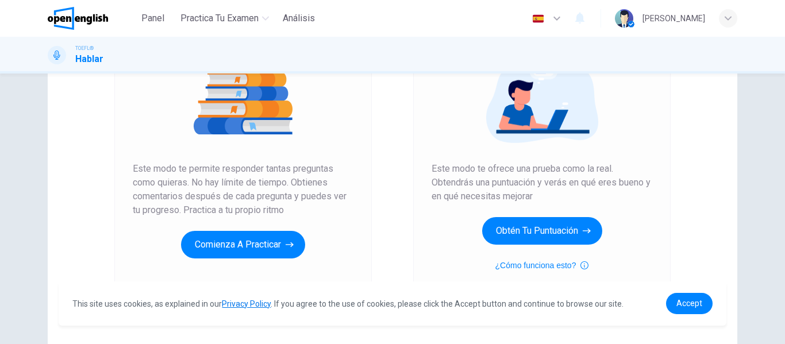
scroll to position [172, 0]
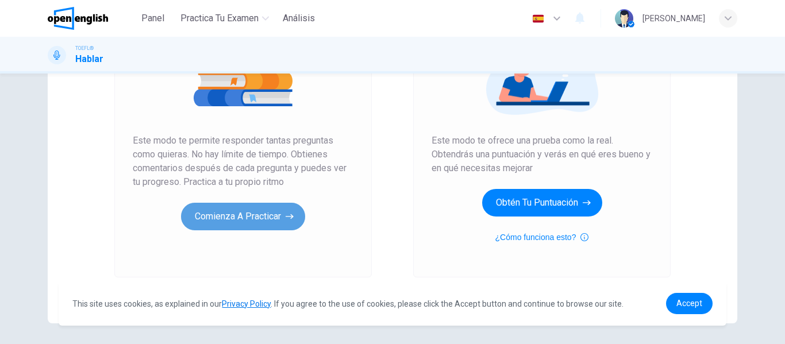
click at [288, 218] on icon "button" at bounding box center [289, 216] width 8 height 11
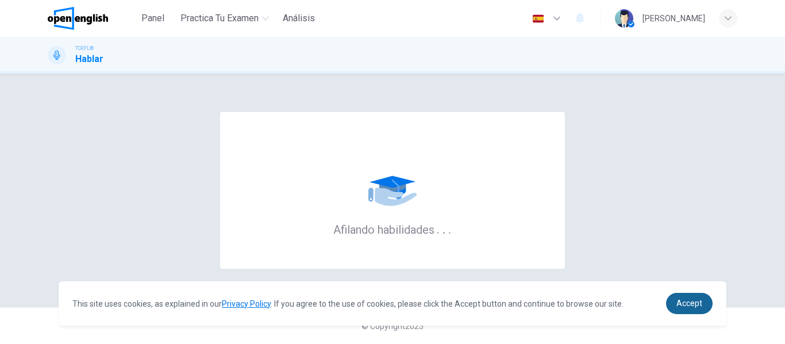
click at [685, 302] on span "Accept" at bounding box center [689, 303] width 26 height 9
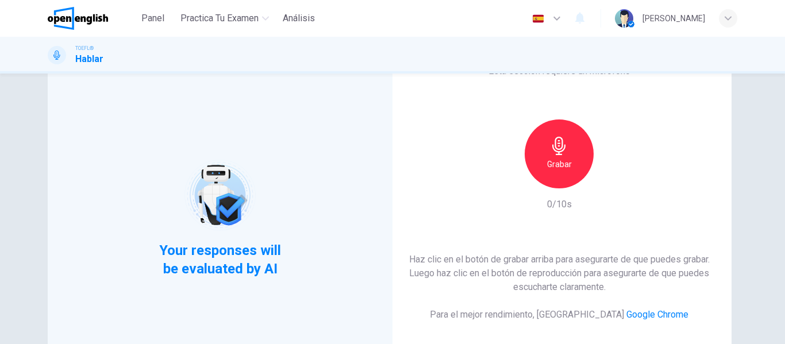
scroll to position [115, 0]
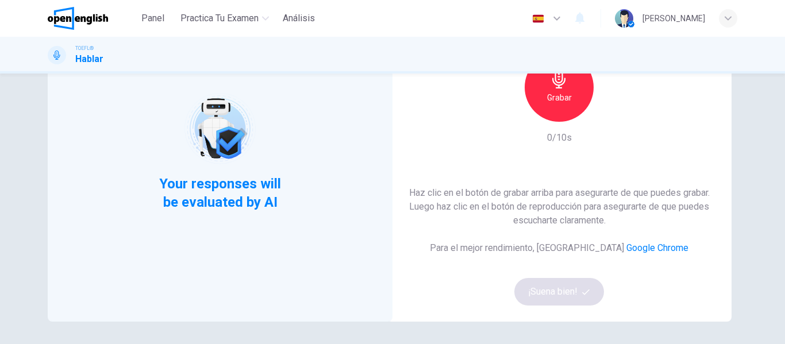
click at [538, 86] on div "Grabar" at bounding box center [558, 87] width 69 height 69
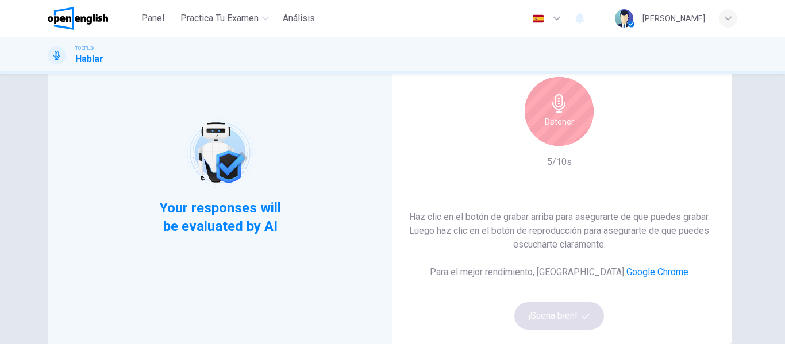
scroll to position [57, 0]
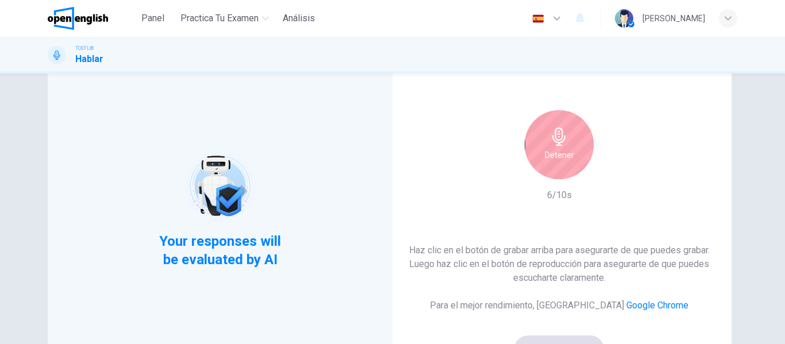
click at [543, 139] on div "Detener" at bounding box center [558, 144] width 69 height 69
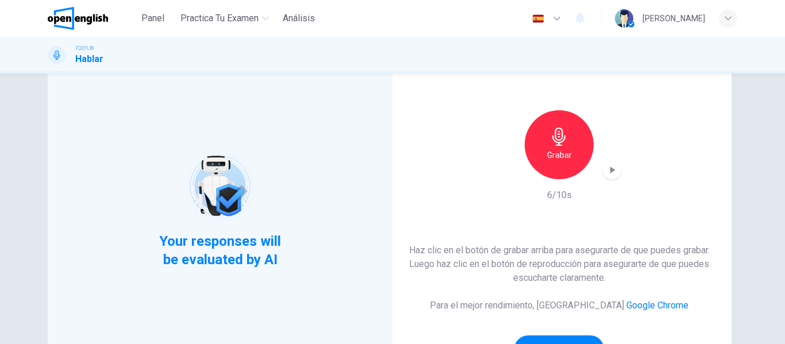
click at [602, 170] on div "button" at bounding box center [611, 170] width 18 height 18
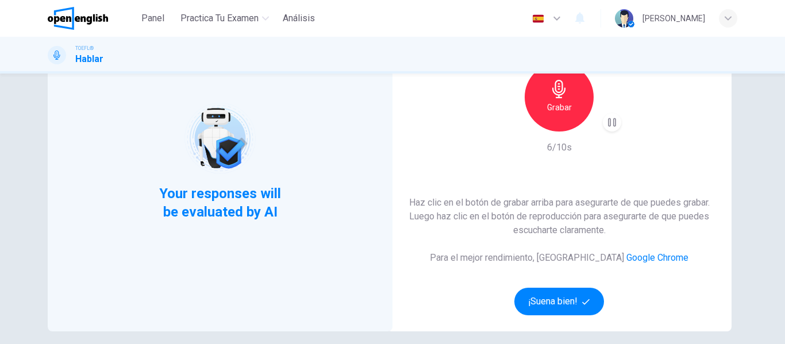
scroll to position [211, 0]
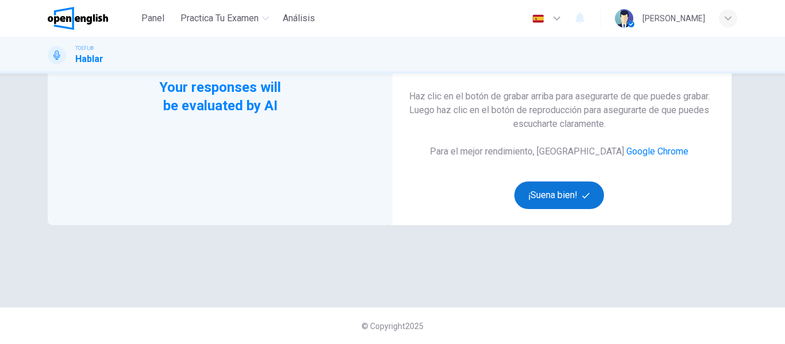
click at [571, 195] on button "¡Suena bien!" at bounding box center [559, 195] width 90 height 28
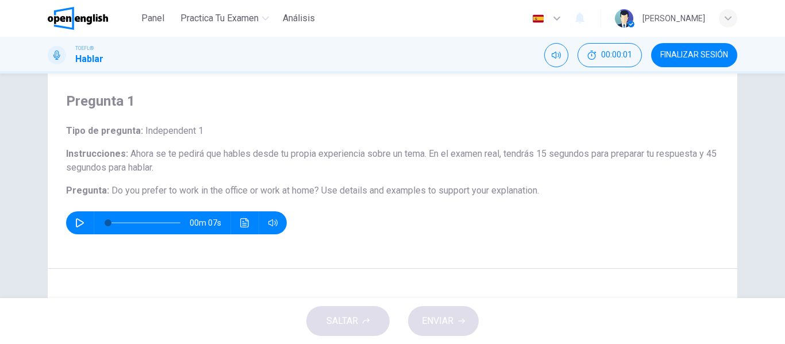
scroll to position [0, 0]
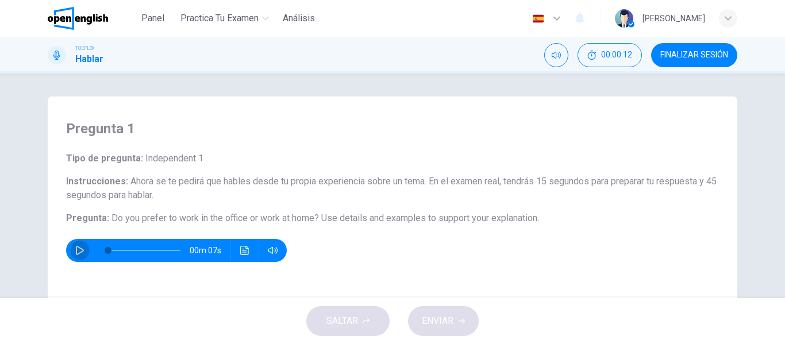
click at [79, 250] on icon "button" at bounding box center [79, 250] width 9 height 9
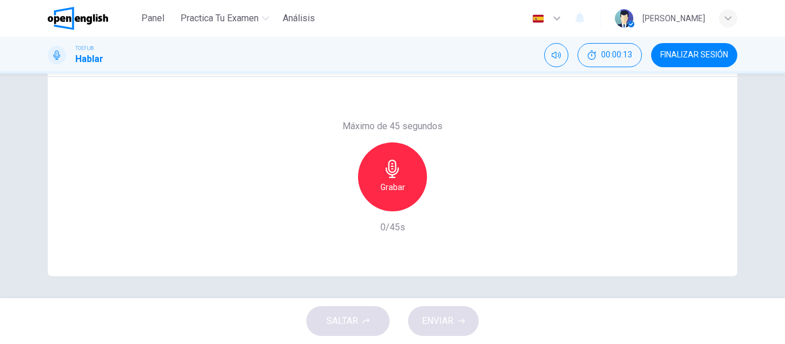
scroll to position [221, 0]
click at [509, 173] on div "Máximo de 45 segundos Grabar 0/45s" at bounding box center [392, 175] width 689 height 199
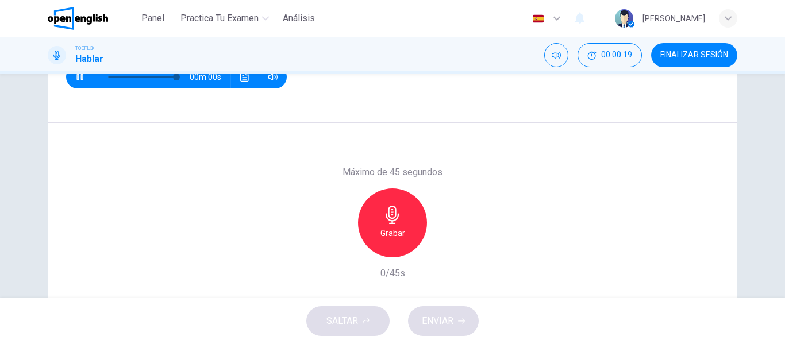
scroll to position [106, 0]
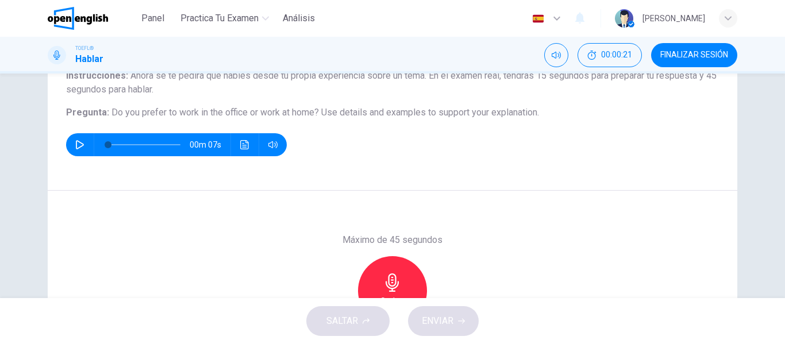
click at [84, 141] on button "button" at bounding box center [80, 144] width 18 height 23
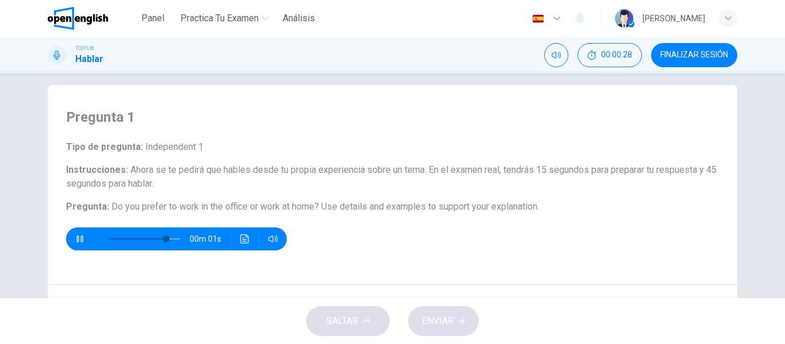
scroll to position [0, 0]
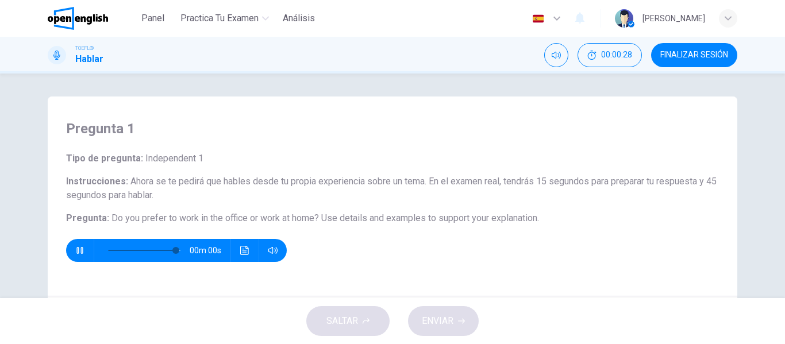
type input "*"
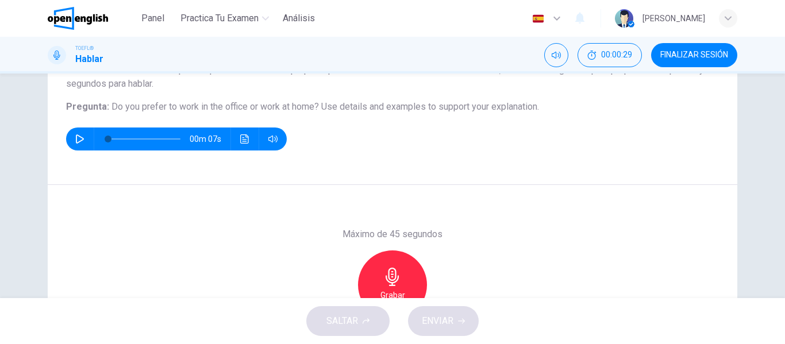
scroll to position [115, 0]
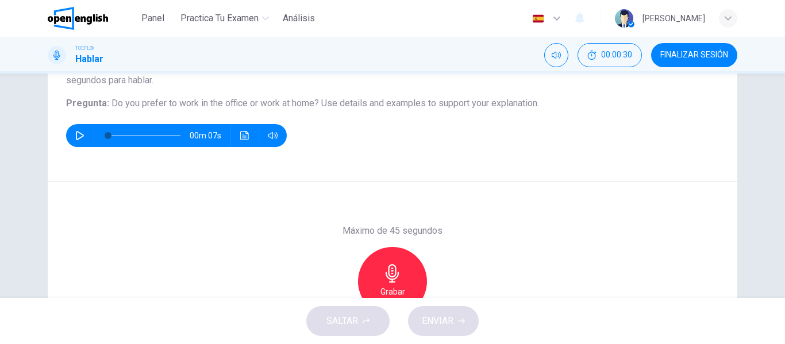
click at [321, 99] on span "Use details and examples to support your explanation." at bounding box center [430, 103] width 218 height 11
drag, startPoint x: 547, startPoint y: 102, endPoint x: 183, endPoint y: 108, distance: 364.2
click at [221, 108] on h6 "Pregunta : Do you prefer to work in the office or work at home? Use details and…" at bounding box center [392, 103] width 652 height 14
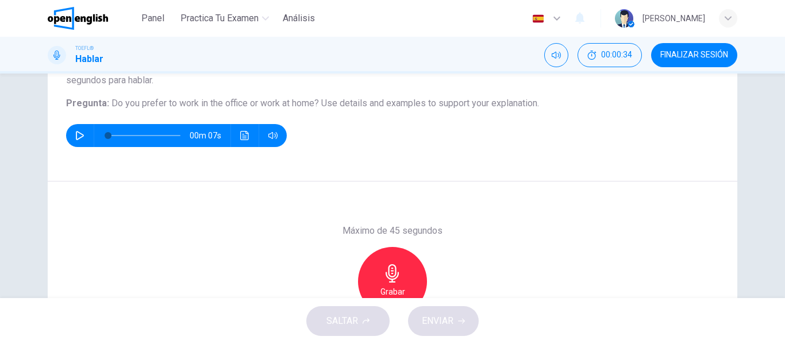
drag, startPoint x: 105, startPoint y: 108, endPoint x: 509, endPoint y: 103, distance: 404.9
click at [492, 103] on h6 "Pregunta : Do you prefer to work in the office or work at home? Use details and…" at bounding box center [392, 103] width 652 height 14
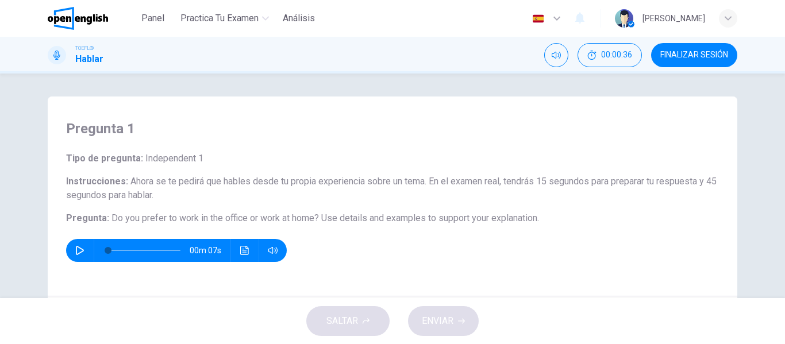
scroll to position [57, 0]
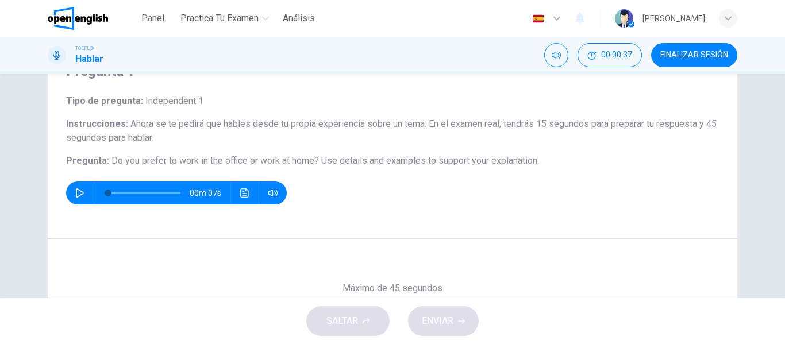
click at [477, 123] on span "Ahora se te pedirá que hables desde tu propia experiencia sobre un tema. En el …" at bounding box center [391, 130] width 650 height 25
drag, startPoint x: 542, startPoint y: 169, endPoint x: 49, endPoint y: 103, distance: 496.7
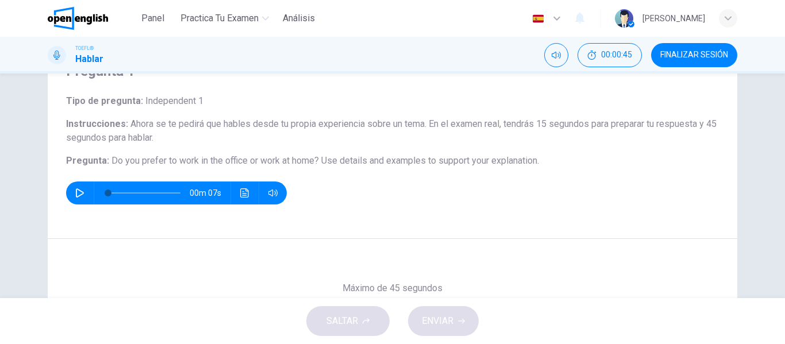
click at [49, 103] on div "Pregunta 1 Tipo de pregunta : Independent 1 Instrucciones : Ahora se te pedirá …" at bounding box center [392, 139] width 689 height 200
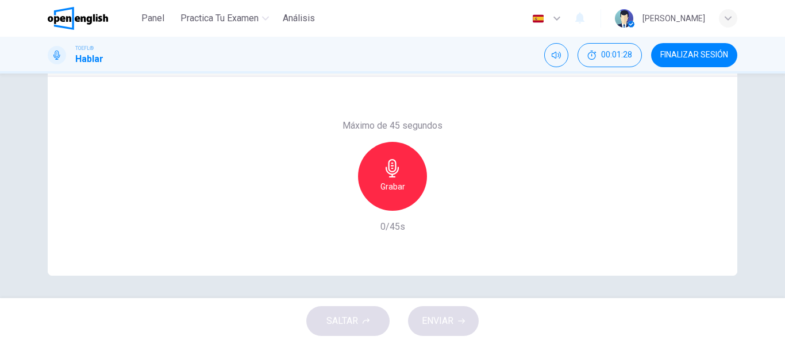
scroll to position [221, 0]
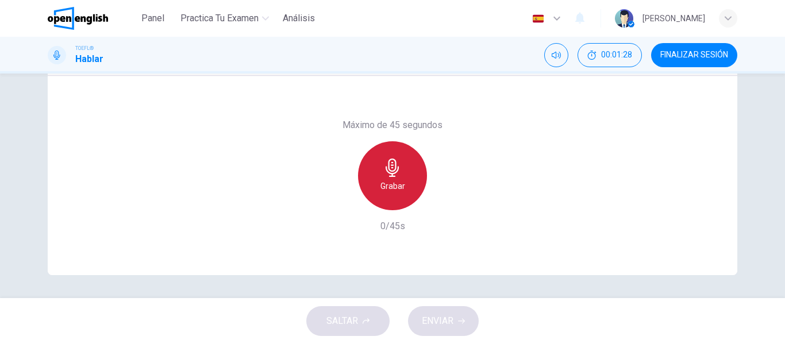
click at [389, 171] on icon "button" at bounding box center [391, 168] width 13 height 18
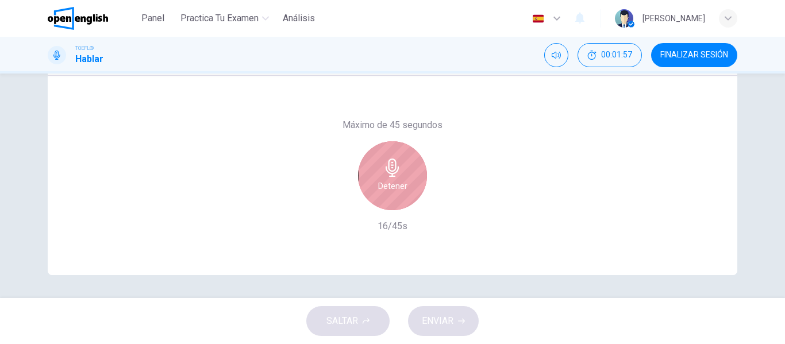
click at [391, 169] on icon "button" at bounding box center [392, 168] width 18 height 18
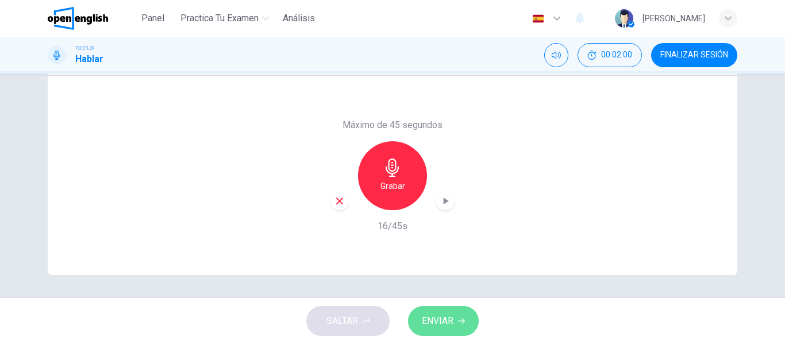
click at [450, 314] on span "ENVIAR" at bounding box center [438, 321] width 32 height 16
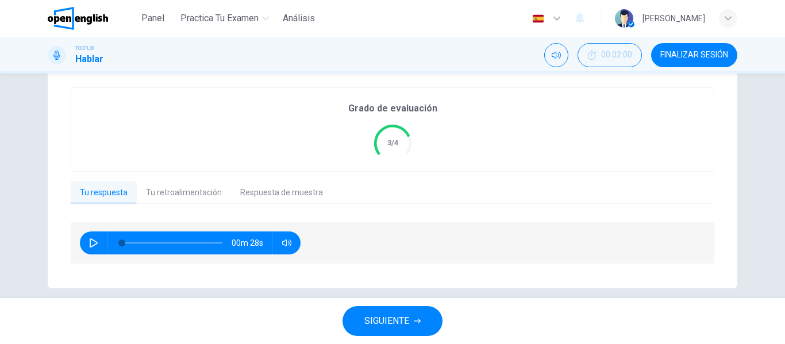
click at [92, 244] on icon "button" at bounding box center [93, 242] width 9 height 9
type input "*"
click at [187, 190] on button "Tu retroalimentación" at bounding box center [184, 193] width 94 height 24
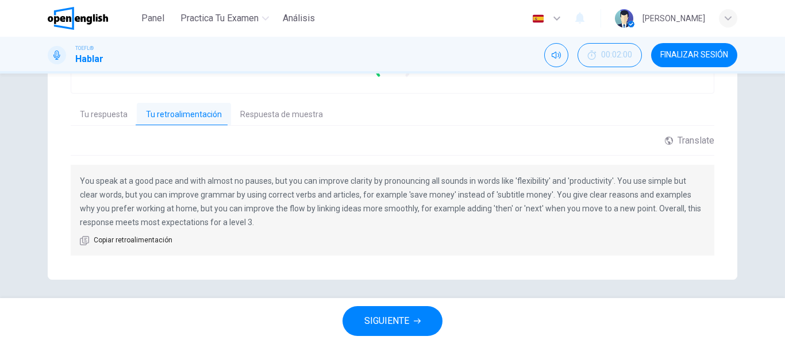
scroll to position [303, 0]
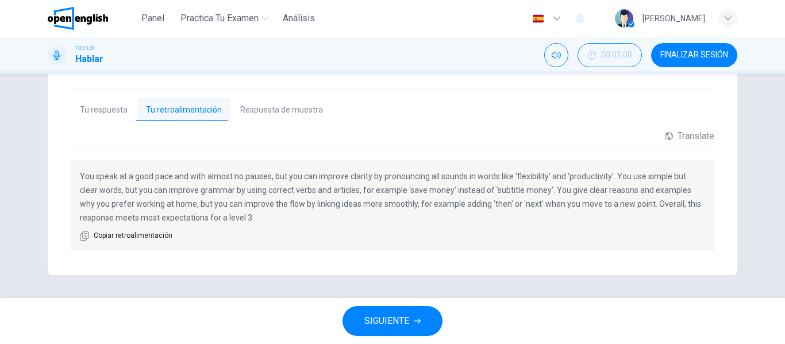
drag, startPoint x: 292, startPoint y: 221, endPoint x: 84, endPoint y: 195, distance: 208.9
click at [84, 195] on p "You speak at a good pace and with almost no pauses, but you can improve clarity…" at bounding box center [392, 196] width 625 height 55
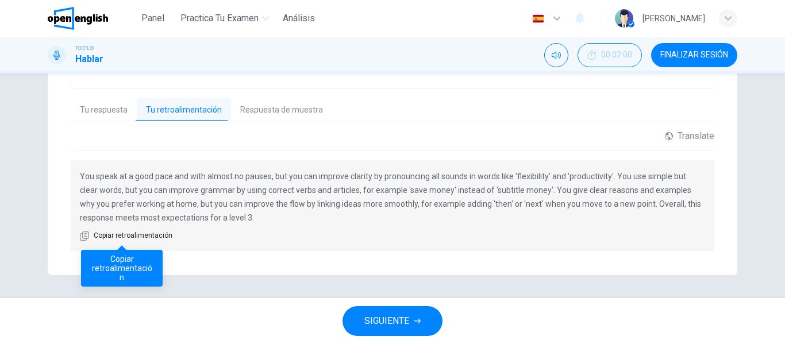
click at [122, 237] on span "Copiar retroalimentación" at bounding box center [133, 235] width 79 height 11
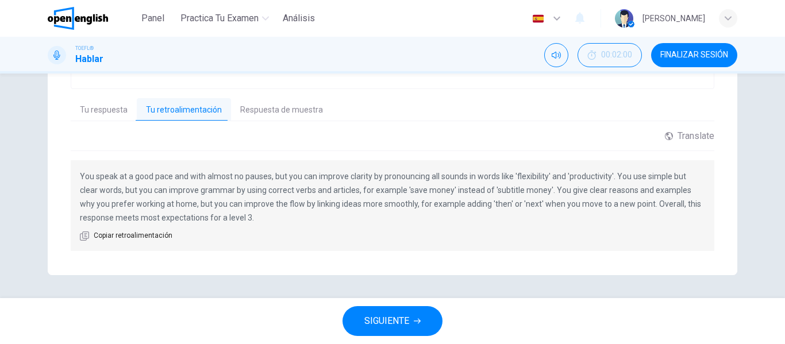
click at [407, 329] on span "SIGUIENTE" at bounding box center [386, 321] width 45 height 16
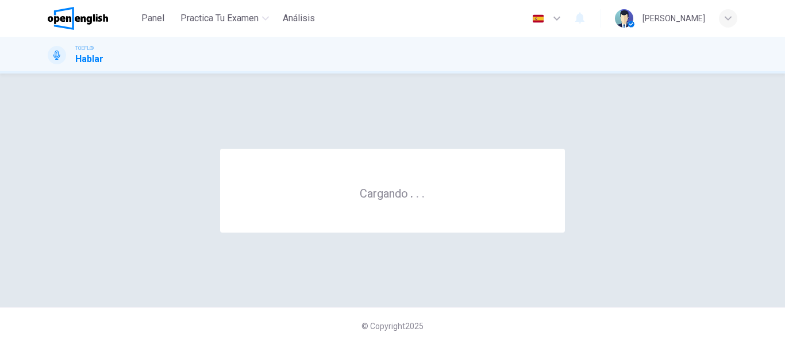
scroll to position [0, 0]
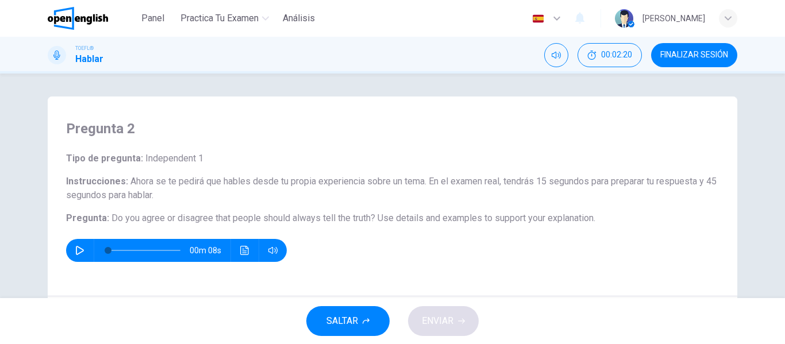
drag, startPoint x: 63, startPoint y: 155, endPoint x: 473, endPoint y: 191, distance: 412.2
click at [453, 191] on div "Pregunta 2 Tipo de pregunta : Independent 1 Instrucciones : Ahora se te pedirá …" at bounding box center [392, 196] width 689 height 200
drag, startPoint x: 594, startPoint y: 216, endPoint x: 420, endPoint y: 207, distance: 174.2
click at [434, 216] on span "Use details and examples to support your explanation." at bounding box center [486, 217] width 218 height 11
drag, startPoint x: 595, startPoint y: 222, endPoint x: 21, endPoint y: 149, distance: 578.9
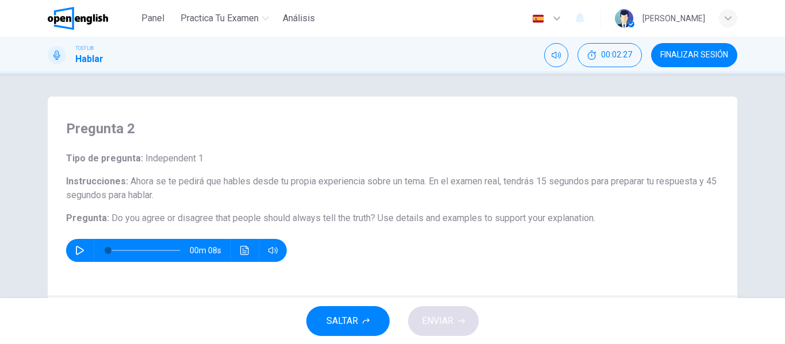
click at [21, 149] on div "Pregunta 2 Tipo de pregunta : Independent 1 Instrucciones : Ahora se te pedirá …" at bounding box center [392, 186] width 785 height 225
click at [75, 249] on icon "button" at bounding box center [79, 250] width 9 height 9
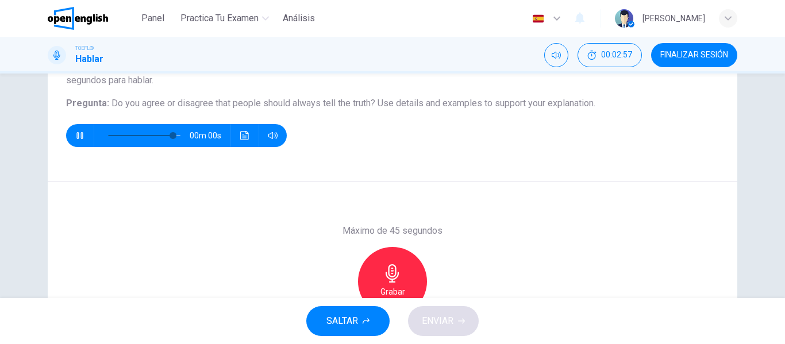
type input "*"
click at [403, 268] on div "Grabar" at bounding box center [392, 281] width 69 height 69
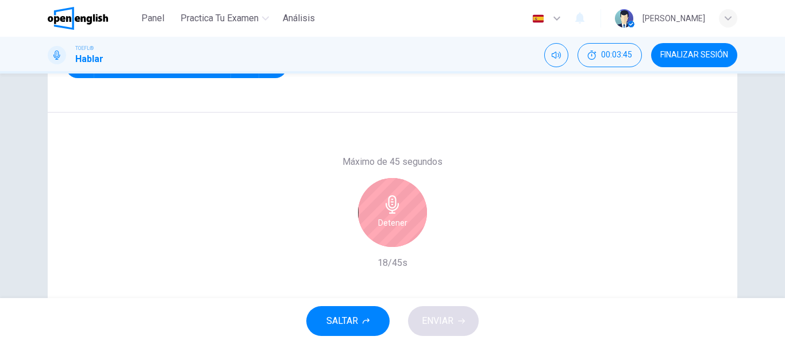
scroll to position [163, 0]
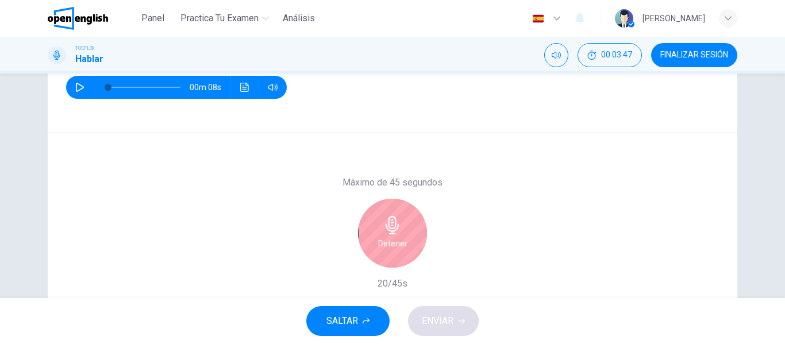
click at [386, 240] on h6 "Detener" at bounding box center [392, 244] width 29 height 14
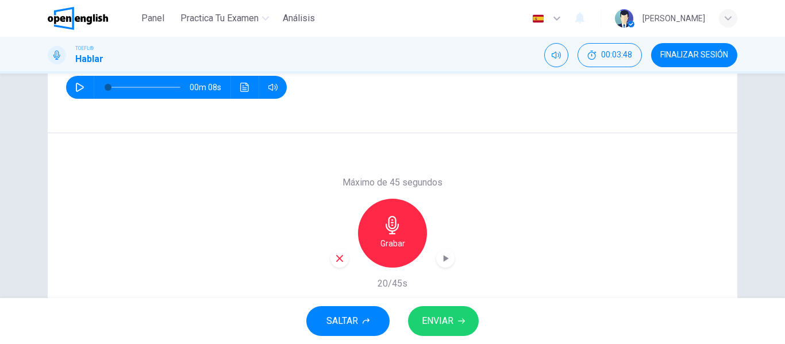
click at [453, 323] on span "ENVIAR" at bounding box center [438, 321] width 32 height 16
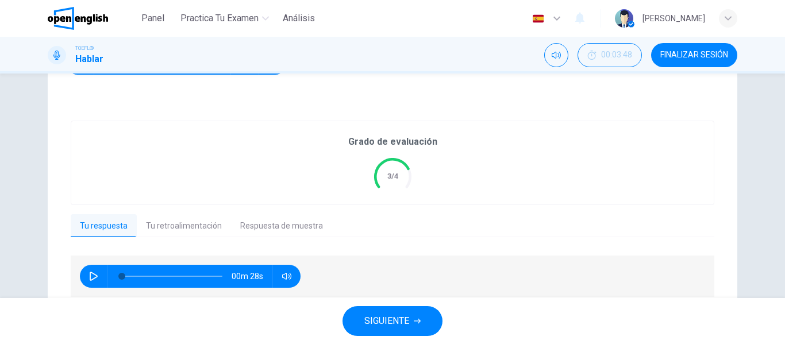
scroll to position [234, 0]
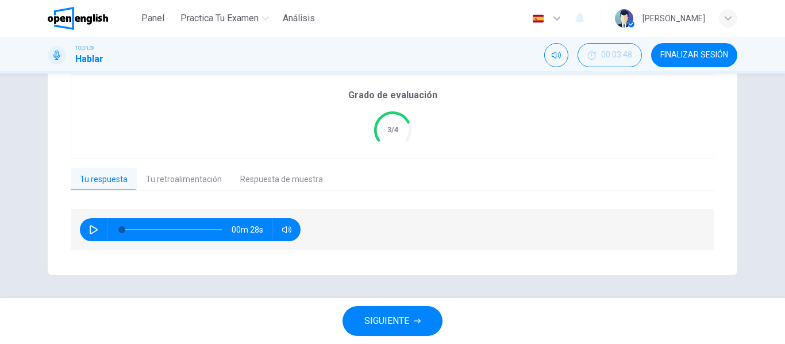
click at [91, 227] on icon "button" at bounding box center [94, 229] width 8 height 9
type input "*"
click at [192, 184] on button "Tu retroalimentación" at bounding box center [184, 180] width 94 height 24
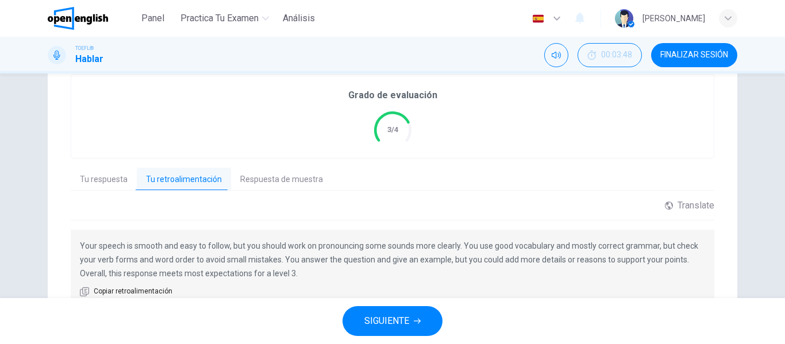
scroll to position [289, 0]
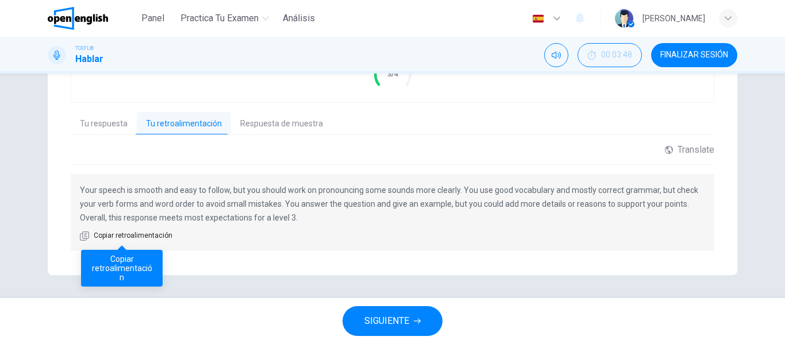
click at [151, 238] on span "Copiar retroalimentación" at bounding box center [133, 235] width 79 height 11
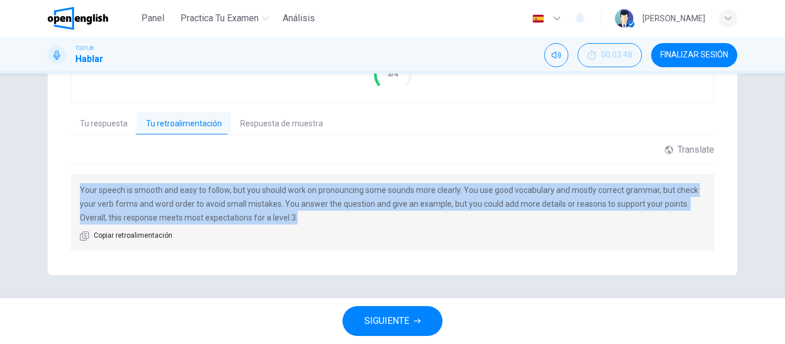
drag, startPoint x: 306, startPoint y: 213, endPoint x: 67, endPoint y: 182, distance: 241.5
click at [67, 182] on div "Grado de evaluación [DATE] respuesta Tu retroalimentación Respuesta de muestra …" at bounding box center [392, 135] width 689 height 280
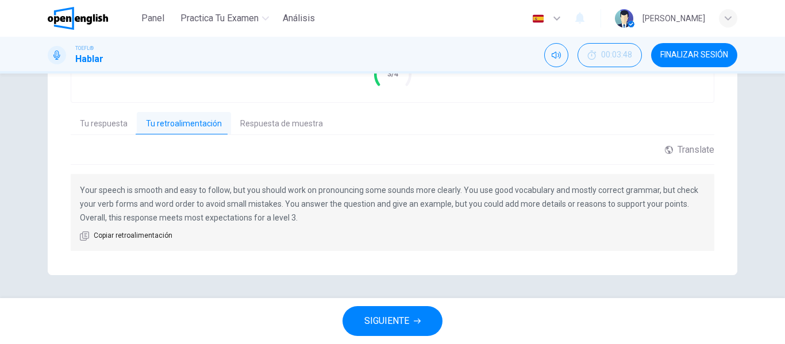
click at [383, 317] on span "SIGUIENTE" at bounding box center [386, 321] width 45 height 16
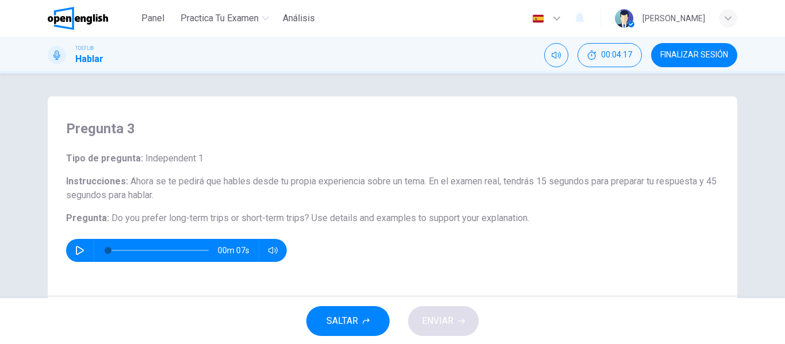
scroll to position [57, 0]
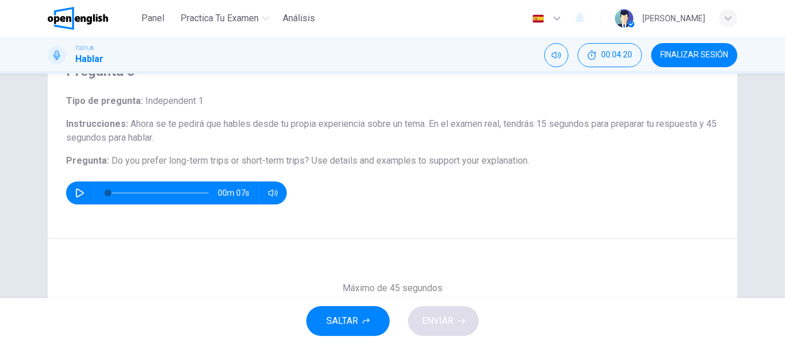
drag, startPoint x: 548, startPoint y: 165, endPoint x: 54, endPoint y: 103, distance: 497.8
click at [54, 103] on div "Pregunta 3 Tipo de pregunta : Independent 1 Instrucciones : Ahora se te pedirá …" at bounding box center [392, 139] width 689 height 200
click at [413, 222] on div "Pregunta 3 Tipo de pregunta : Independent 1 Instrucciones : Ahora se te pedirá …" at bounding box center [392, 139] width 689 height 200
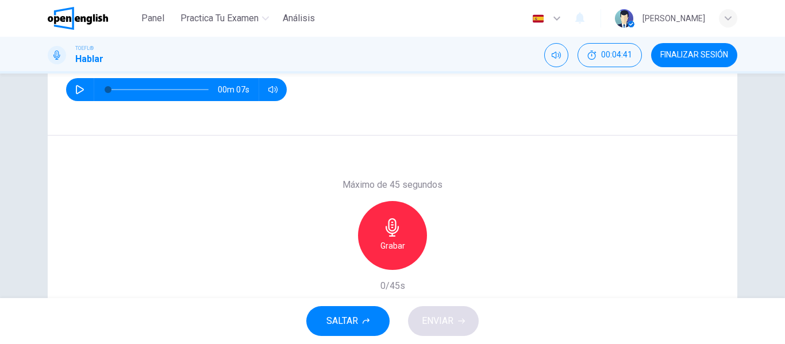
scroll to position [106, 0]
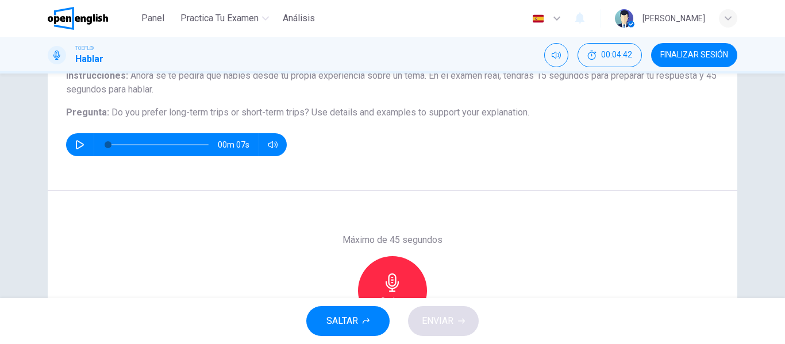
click at [75, 142] on icon "button" at bounding box center [79, 144] width 9 height 9
type input "*"
click at [408, 274] on div "Grabar" at bounding box center [392, 290] width 69 height 69
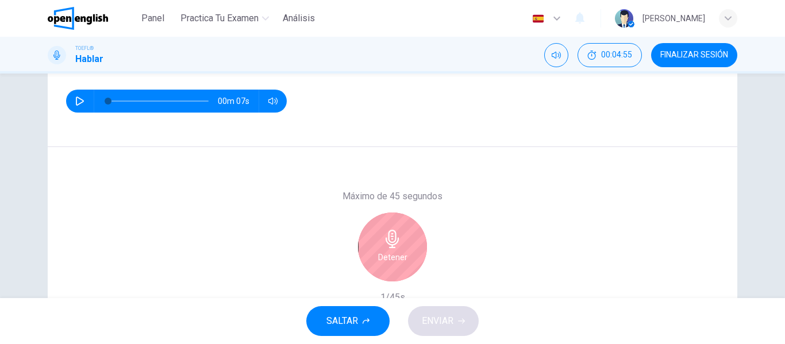
scroll to position [221, 0]
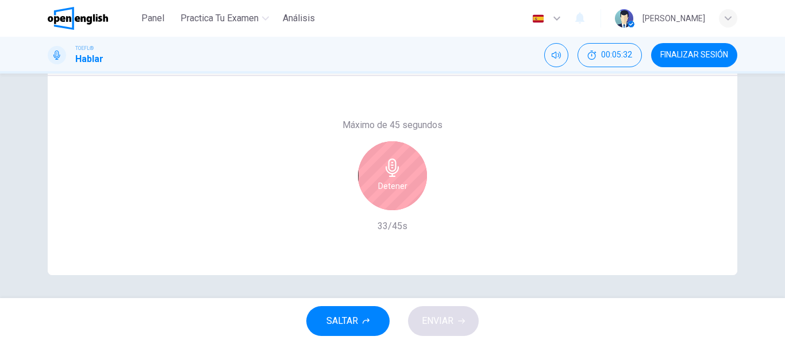
click at [392, 167] on icon "button" at bounding box center [392, 168] width 18 height 18
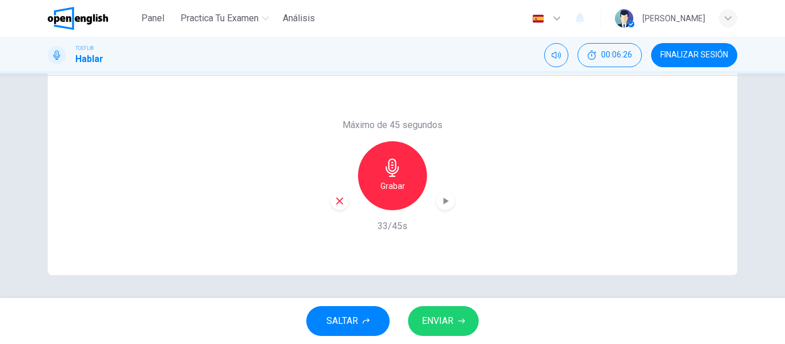
click at [452, 323] on span "ENVIAR" at bounding box center [438, 321] width 32 height 16
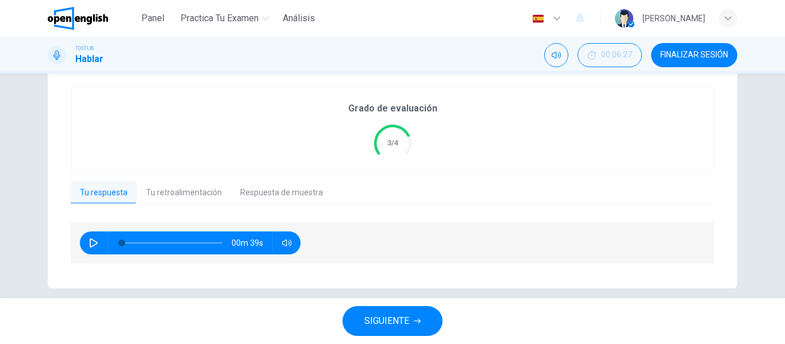
click at [208, 198] on button "Tu retroalimentación" at bounding box center [184, 193] width 94 height 24
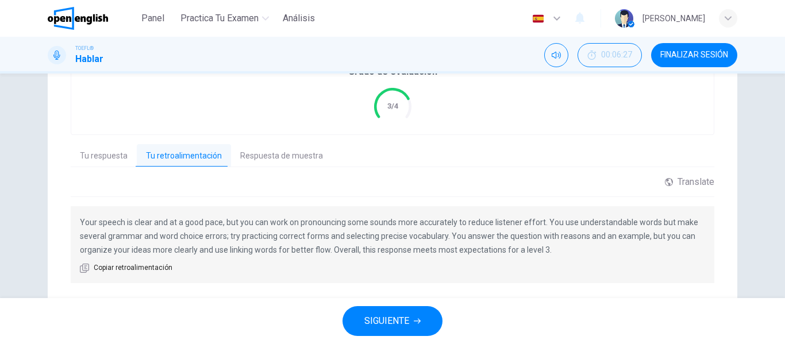
scroll to position [278, 0]
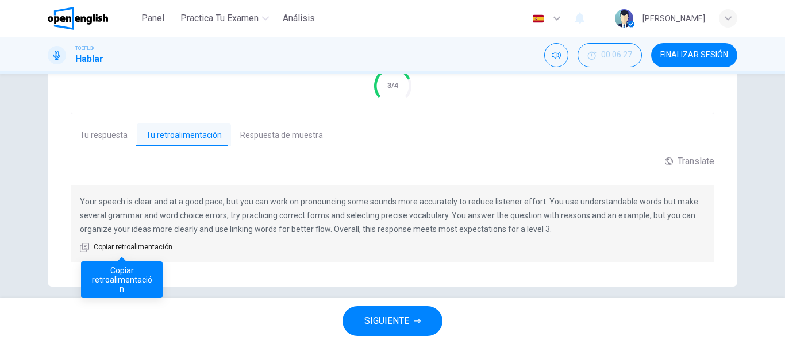
click at [150, 250] on span "Copiar retroalimentación" at bounding box center [133, 247] width 79 height 11
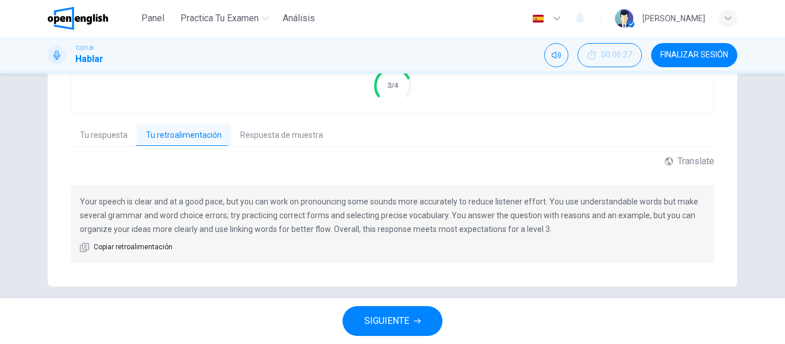
click at [103, 136] on button "Tu respuesta" at bounding box center [104, 135] width 66 height 24
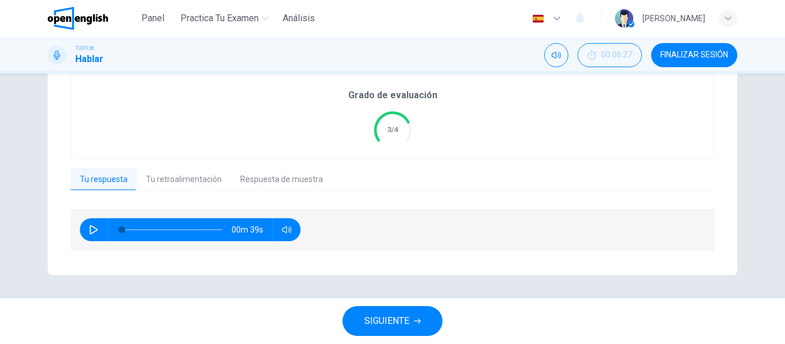
scroll to position [234, 0]
click at [411, 320] on button "SIGUIENTE" at bounding box center [392, 321] width 100 height 30
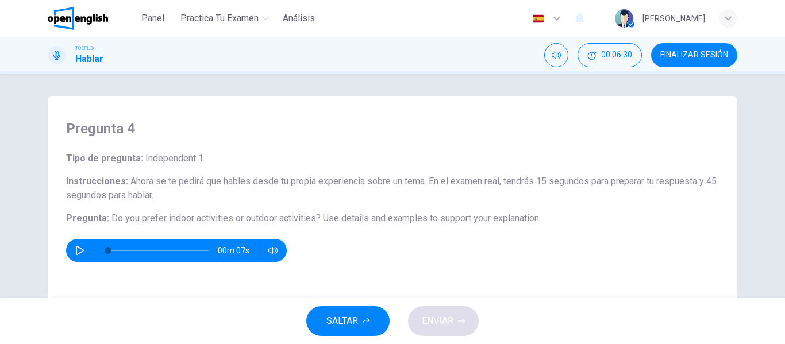
drag, startPoint x: 516, startPoint y: 212, endPoint x: 59, endPoint y: 163, distance: 459.8
click at [59, 163] on div "Pregunta 4 Tipo de pregunta : Independent 1 Instrucciones : Ahora se te pedirá …" at bounding box center [392, 196] width 689 height 200
click at [78, 249] on icon "button" at bounding box center [79, 250] width 9 height 9
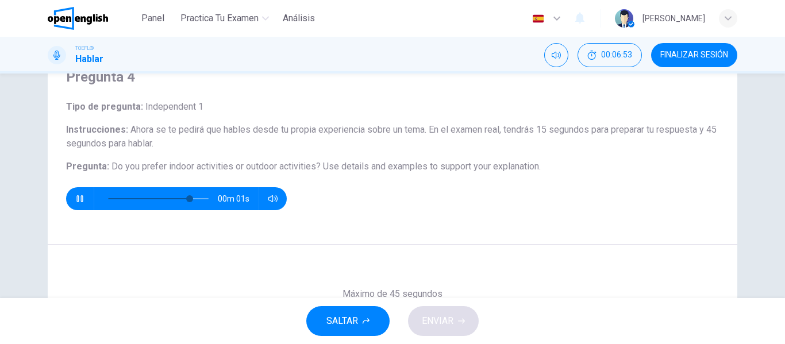
scroll to position [115, 0]
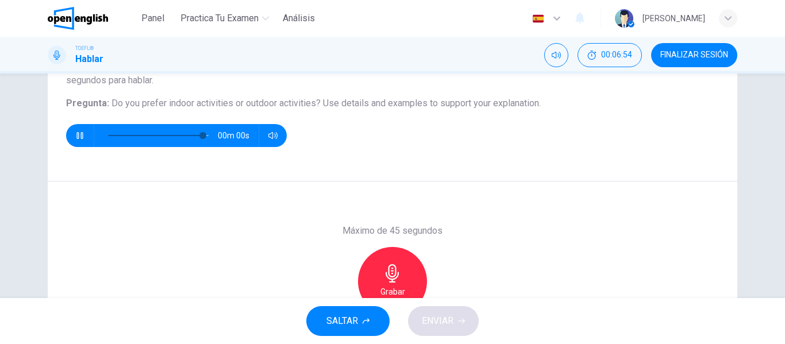
click at [392, 274] on icon "button" at bounding box center [391, 273] width 13 height 18
type input "*"
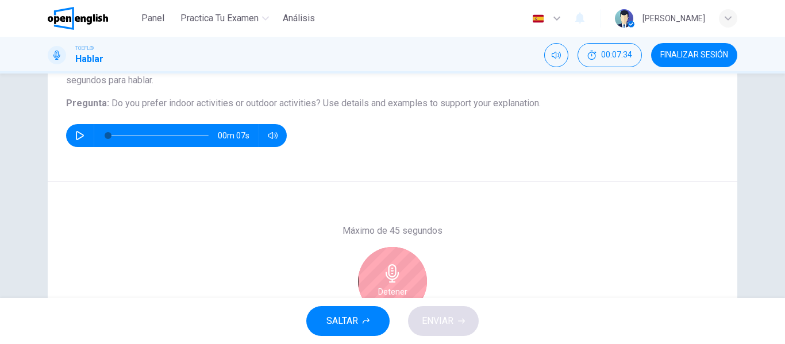
click at [393, 268] on icon "button" at bounding box center [392, 273] width 18 height 18
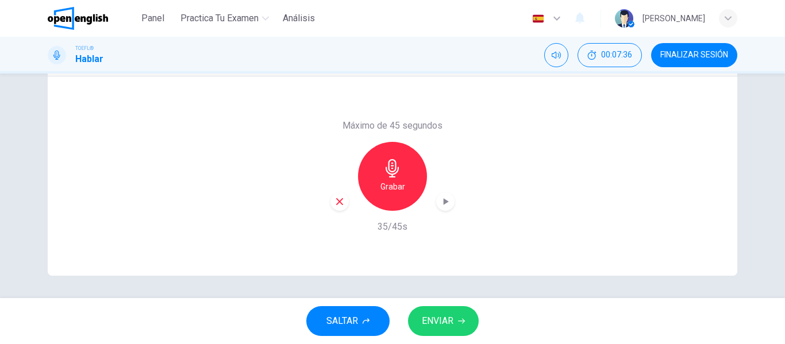
scroll to position [221, 0]
click at [450, 318] on span "ENVIAR" at bounding box center [438, 321] width 32 height 16
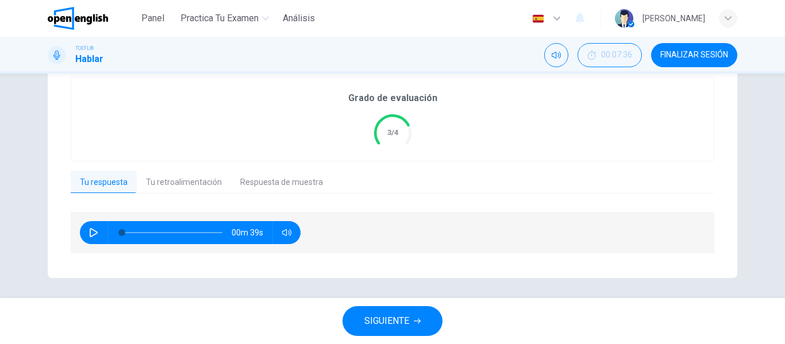
scroll to position [234, 0]
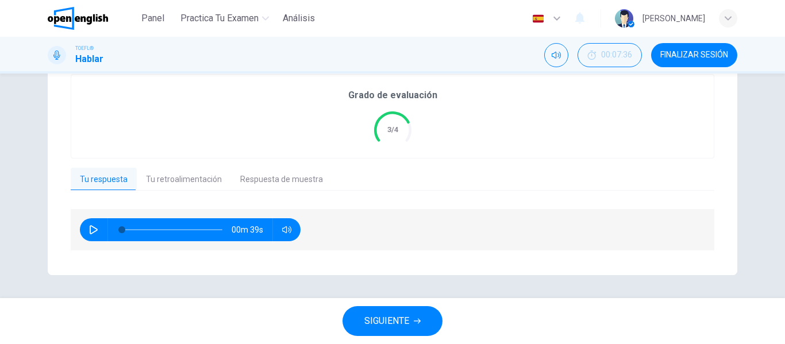
click at [191, 177] on button "Tu retroalimentación" at bounding box center [184, 180] width 94 height 24
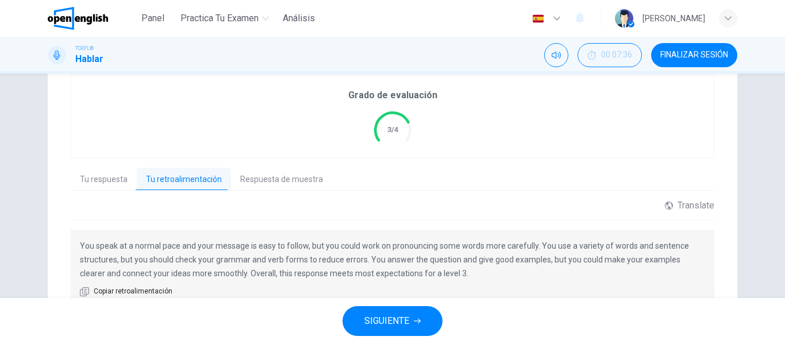
scroll to position [289, 0]
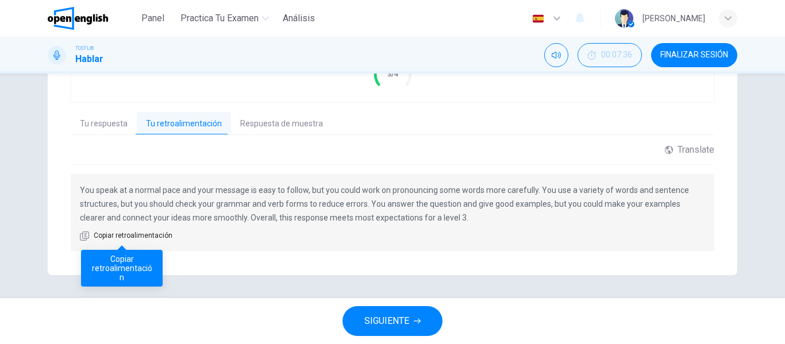
click at [82, 237] on icon "button" at bounding box center [84, 235] width 9 height 9
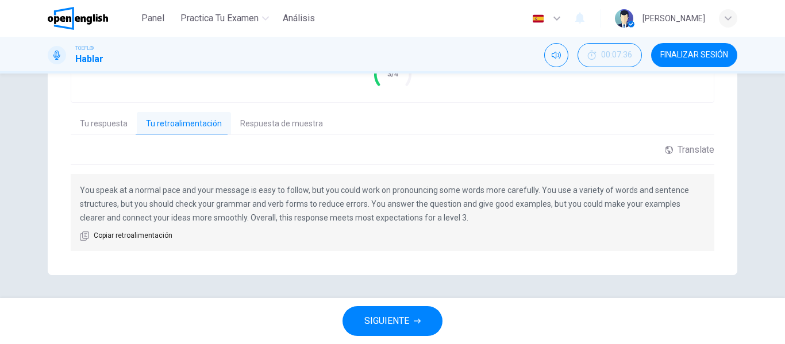
click at [406, 315] on span "SIGUIENTE" at bounding box center [386, 321] width 45 height 16
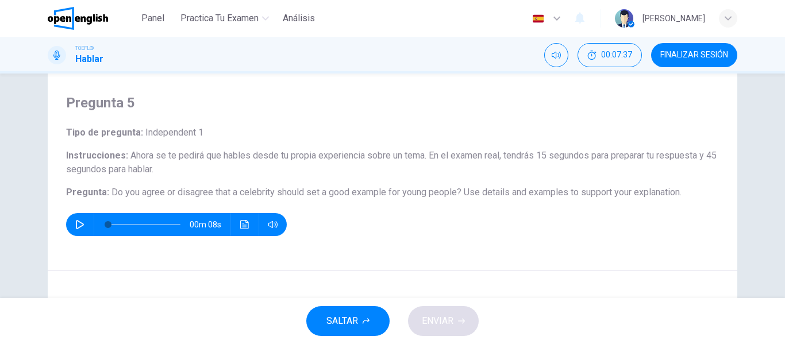
scroll to position [0, 0]
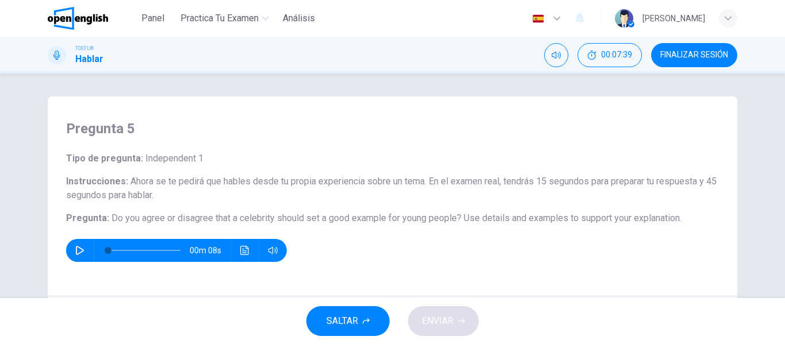
click at [708, 53] on span "FINALIZAR SESIÓN" at bounding box center [694, 55] width 68 height 9
